Goal: Information Seeking & Learning: Learn about a topic

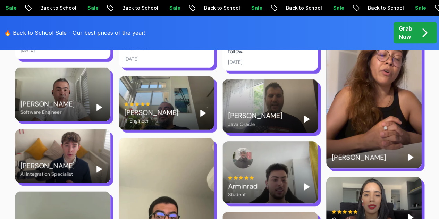
scroll to position [1526, 0]
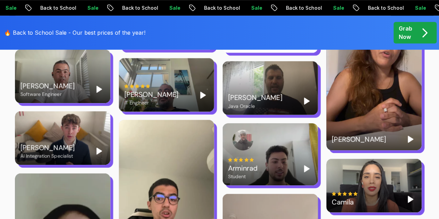
click at [302, 93] on div "[PERSON_NAME] Java Oracle" at bounding box center [270, 101] width 84 height 17
click at [305, 98] on rect "Pause" at bounding box center [304, 101] width 1 height 6
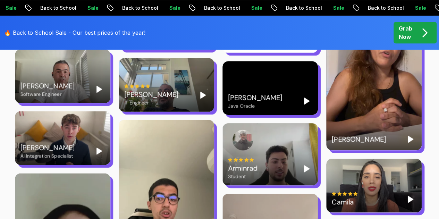
click at [305, 98] on polygon "Play" at bounding box center [306, 101] width 5 height 6
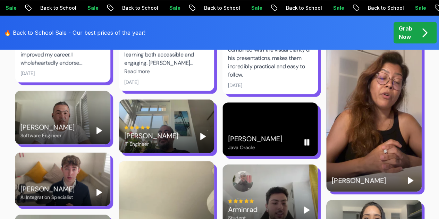
scroll to position [1491, 0]
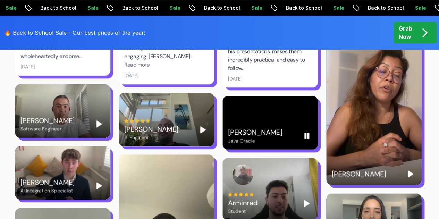
click at [307, 131] on icon "Pause" at bounding box center [306, 135] width 8 height 8
click at [308, 200] on polygon "Play" at bounding box center [306, 203] width 5 height 6
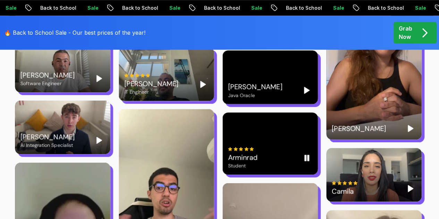
scroll to position [1526, 0]
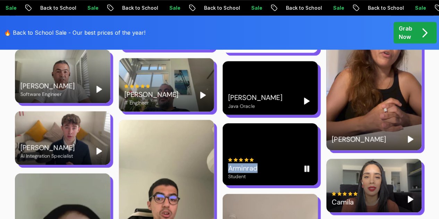
drag, startPoint x: 228, startPoint y: 149, endPoint x: 256, endPoint y: 149, distance: 27.4
click at [256, 163] on div "Arminrad" at bounding box center [242, 168] width 29 height 10
click at [312, 150] on div "Arminrad Student" at bounding box center [269, 154] width 95 height 62
click at [97, 148] on polygon "Play" at bounding box center [99, 151] width 5 height 6
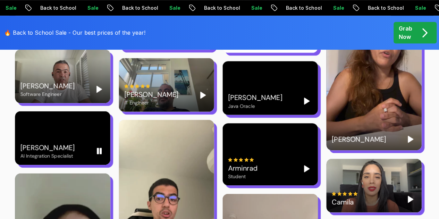
scroll to position [1491, 0]
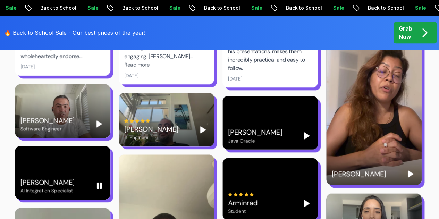
click at [98, 183] on rect "Pause" at bounding box center [97, 186] width 1 height 6
click at [102, 120] on icon "Play" at bounding box center [99, 124] width 8 height 8
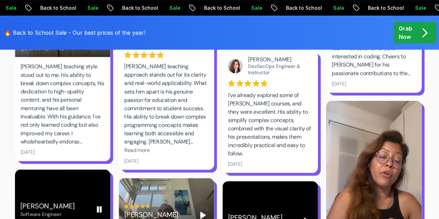
scroll to position [1422, 0]
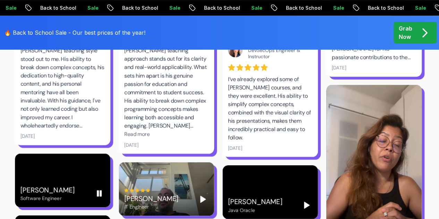
click at [98, 190] on rect "Pause" at bounding box center [97, 193] width 1 height 6
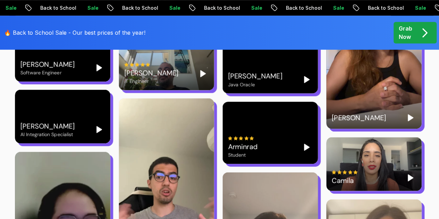
scroll to position [1664, 0]
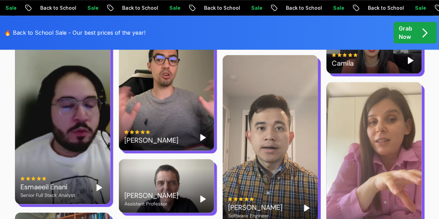
click at [301, 202] on button "Play" at bounding box center [306, 207] width 11 height 11
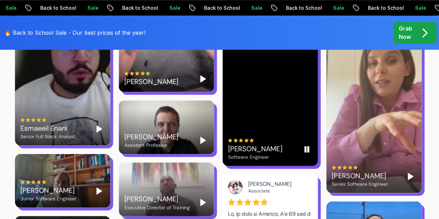
scroll to position [1734, 0]
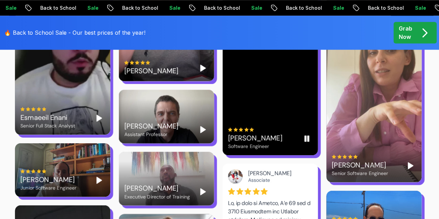
click at [303, 134] on icon "Pause" at bounding box center [306, 138] width 8 height 8
click at [201, 188] on polygon "Play" at bounding box center [202, 191] width 5 height 6
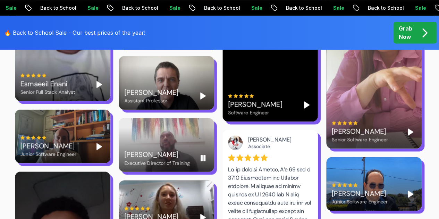
scroll to position [1803, 0]
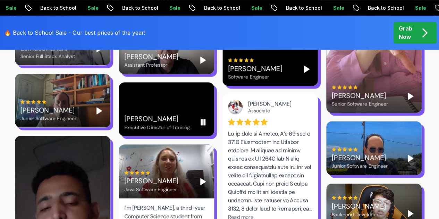
click at [206, 118] on icon "Pause" at bounding box center [203, 122] width 8 height 8
click at [99, 106] on icon "Play" at bounding box center [99, 110] width 8 height 8
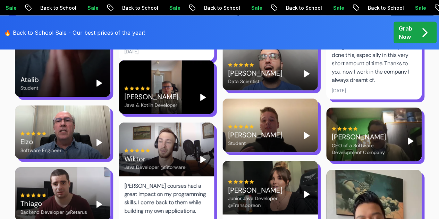
scroll to position [2046, 0]
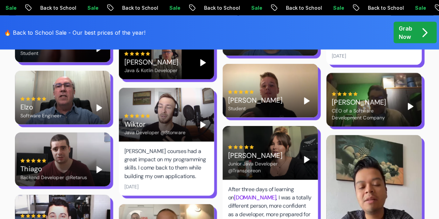
click at [303, 155] on icon "Play" at bounding box center [306, 159] width 8 height 8
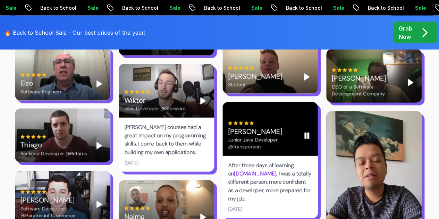
scroll to position [2081, 0]
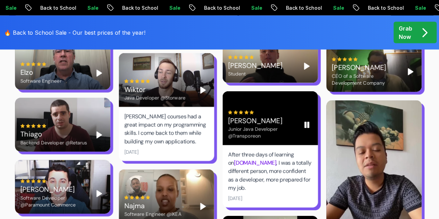
click at [303, 121] on icon "Pause" at bounding box center [306, 125] width 8 height 8
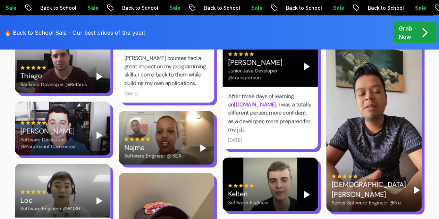
scroll to position [2150, 0]
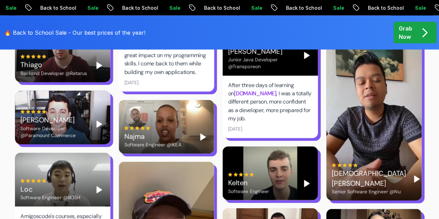
click at [206, 133] on icon "Play" at bounding box center [203, 137] width 8 height 8
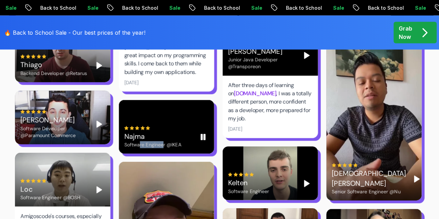
drag, startPoint x: 140, startPoint y: 126, endPoint x: 162, endPoint y: 125, distance: 21.5
click at [162, 141] on div "Software Engineer @IKEA" at bounding box center [152, 144] width 57 height 7
drag, startPoint x: 178, startPoint y: 126, endPoint x: 151, endPoint y: 126, distance: 26.4
click at [151, 141] on div "Software Engineer @IKEA" at bounding box center [152, 144] width 57 height 7
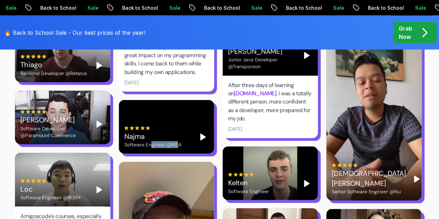
click at [151, 141] on div "Software Engineer @IKEA" at bounding box center [152, 144] width 57 height 7
click at [199, 133] on icon "Pause" at bounding box center [203, 137] width 8 height 8
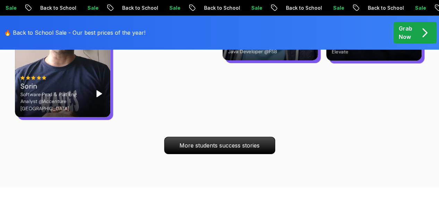
scroll to position [2531, 0]
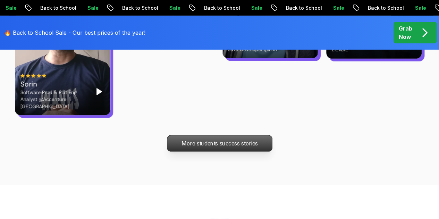
click at [213, 135] on p "More students success stories" at bounding box center [219, 143] width 105 height 16
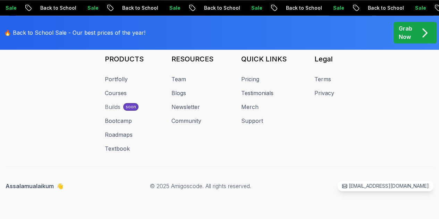
scroll to position [4135, 0]
